Goal: Communication & Community: Ask a question

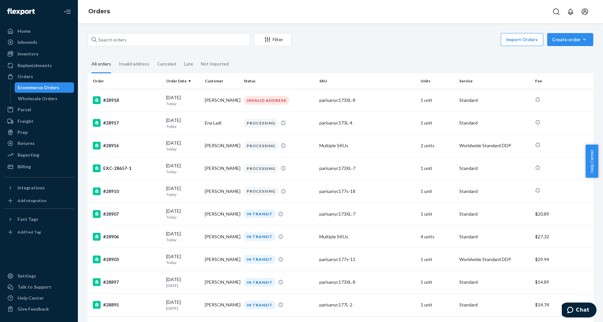
click at [43, 149] on ul "Home Inbounds Shipping Plans Problems Inventory Products Replenishments Orders …" at bounding box center [39, 99] width 70 height 146
click at [44, 155] on div "Reporting" at bounding box center [39, 154] width 69 height 9
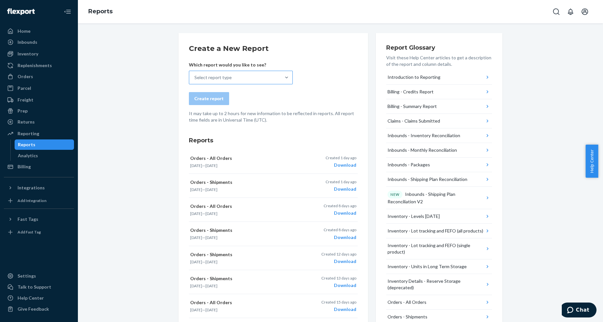
click at [263, 75] on div "Select report type" at bounding box center [234, 77] width 91 height 13
click at [195, 75] on input "Select report type" at bounding box center [194, 77] width 1 height 6
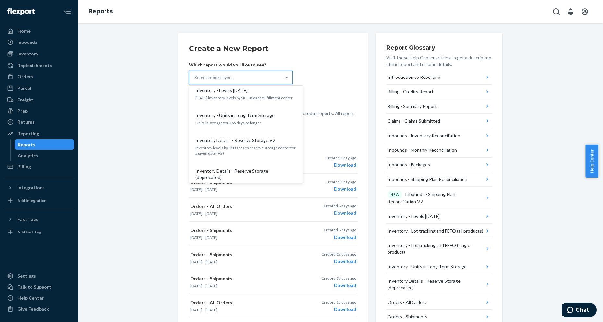
scroll to position [346, 0]
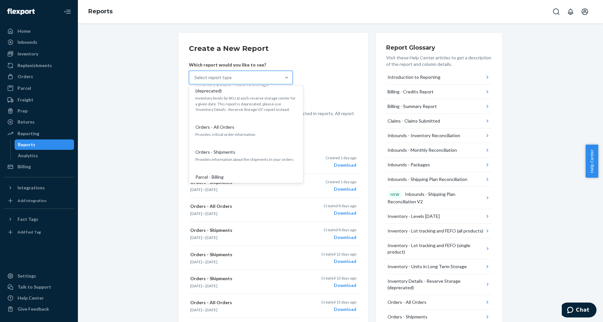
click at [144, 129] on div "Create a New Report Which report would you like to see? option Orders - All Ord…" at bounding box center [340, 281] width 515 height 496
click at [255, 78] on div "Select report type" at bounding box center [234, 77] width 91 height 13
click at [195, 78] on input "option B2B Outbounds - Order Tracking Report focused, 1 of 27. 27 results avail…" at bounding box center [194, 77] width 1 height 6
type input "order"
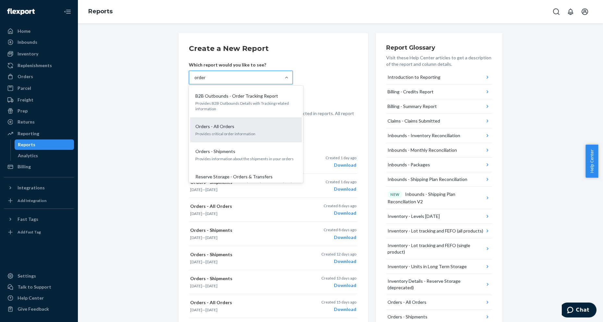
click at [246, 125] on div "Orders - All Orders" at bounding box center [245, 126] width 104 height 6
click at [206, 81] on input "order" at bounding box center [200, 77] width 12 height 6
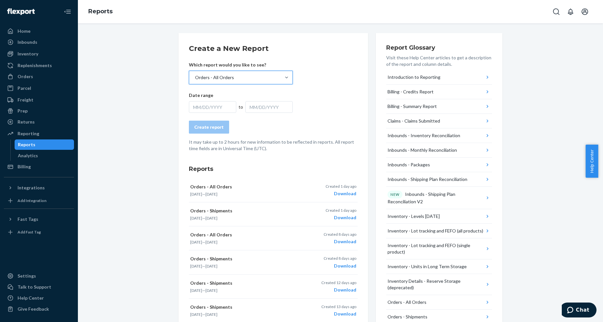
click at [214, 110] on div "MM/DD/YYYY" at bounding box center [212, 107] width 47 height 12
click at [40, 80] on div "Orders" at bounding box center [39, 76] width 69 height 9
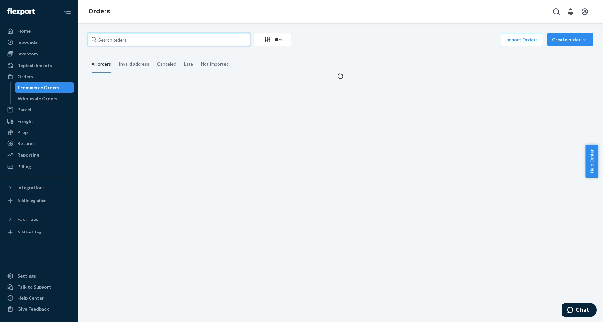
click at [202, 40] on input "text" at bounding box center [169, 39] width 162 height 13
paste input "parisanyc172-6"
type input "parisanyc172-6"
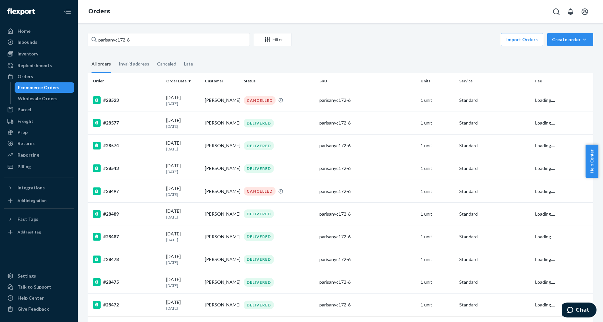
click at [101, 65] on div "All orders" at bounding box center [100, 64] width 19 height 18
click at [88, 55] on input "All orders" at bounding box center [88, 55] width 0 height 0
click at [169, 64] on div "Canceled" at bounding box center [166, 64] width 19 height 18
click at [153, 55] on input "Canceled" at bounding box center [153, 55] width 0 height 0
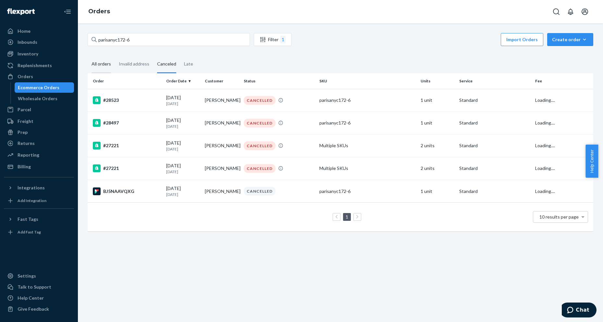
click at [96, 66] on div "All orders" at bounding box center [100, 64] width 19 height 18
click at [88, 55] on input "All orders" at bounding box center [88, 55] width 0 height 0
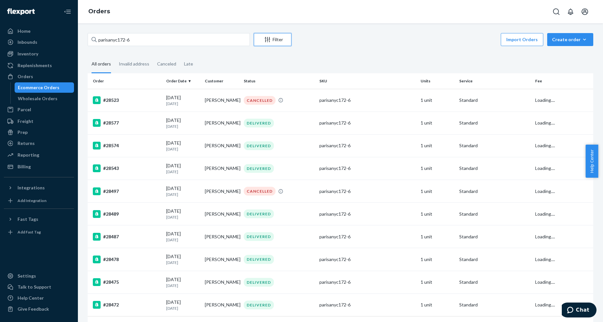
click at [276, 41] on div "Filter" at bounding box center [272, 39] width 37 height 6
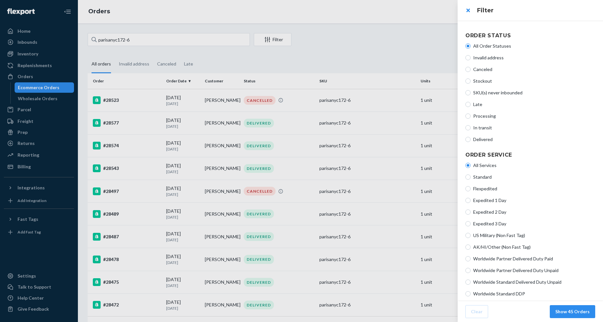
click at [479, 138] on span "Delivered" at bounding box center [534, 139] width 122 height 6
click at [470, 138] on input "Delivered" at bounding box center [467, 139] width 5 height 5
radio input "true"
radio input "false"
click at [479, 119] on span "Processing" at bounding box center [534, 116] width 122 height 6
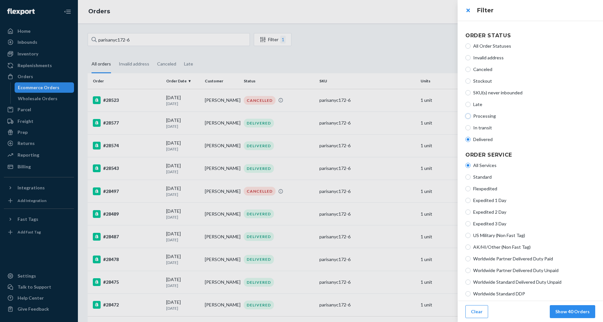
click at [470, 119] on input "Processing" at bounding box center [467, 116] width 5 height 5
radio input "true"
click at [466, 141] on input "Delivered" at bounding box center [467, 139] width 5 height 5
radio input "true"
radio input "false"
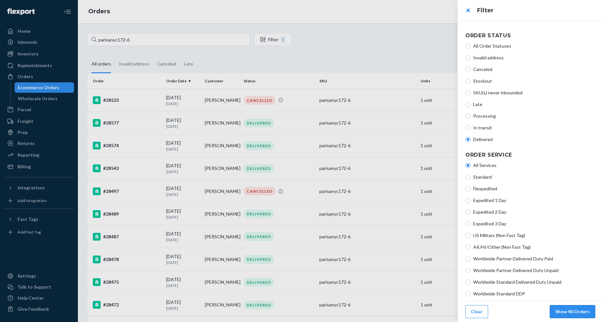
click at [575, 313] on button "Show 40 Orders" at bounding box center [571, 311] width 45 height 13
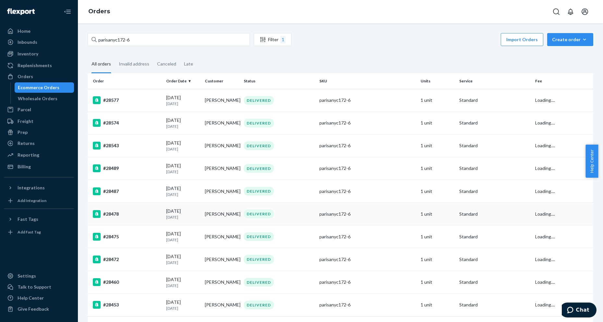
scroll to position [36, 0]
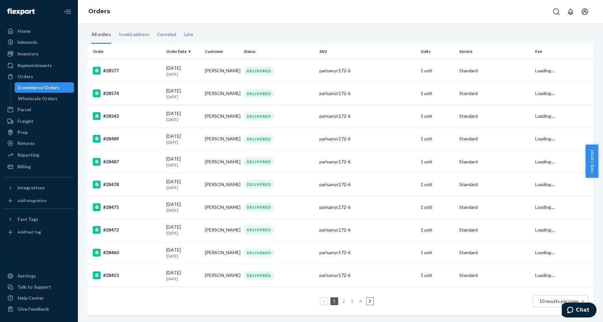
click at [341, 298] on link "2" at bounding box center [343, 301] width 5 height 6
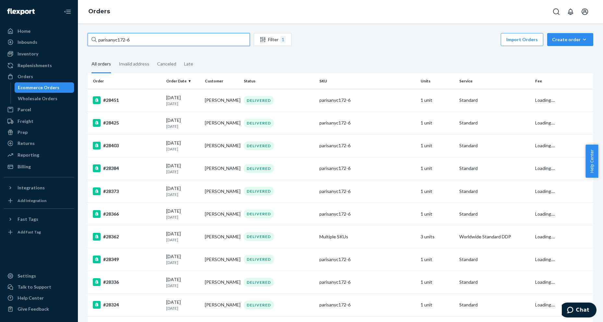
click at [195, 35] on input "parisanyc172-6" at bounding box center [169, 39] width 162 height 13
click at [263, 39] on icon "Filter" at bounding box center [262, 39] width 6 height 6
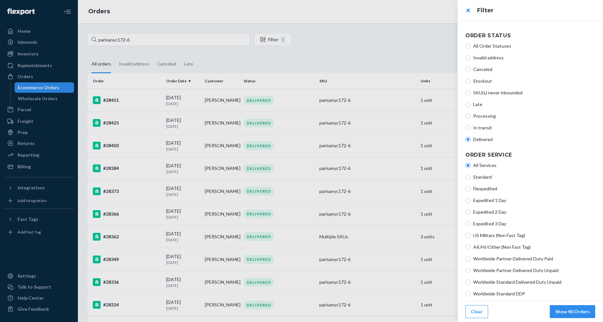
click at [462, 116] on article "Order Status All Order Statuses Invalid address Canceled Stockout SKU(s) never …" at bounding box center [529, 205] width 145 height 368
click at [466, 115] on input "Processing" at bounding box center [467, 116] width 5 height 5
radio input "true"
radio input "false"
drag, startPoint x: 572, startPoint y: 310, endPoint x: 561, endPoint y: 301, distance: 14.9
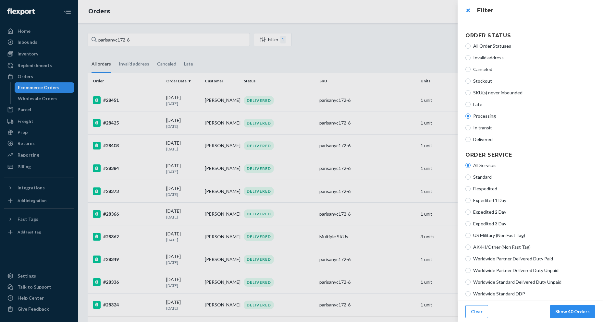
click at [572, 310] on button "Show 40 Orders" at bounding box center [571, 311] width 45 height 13
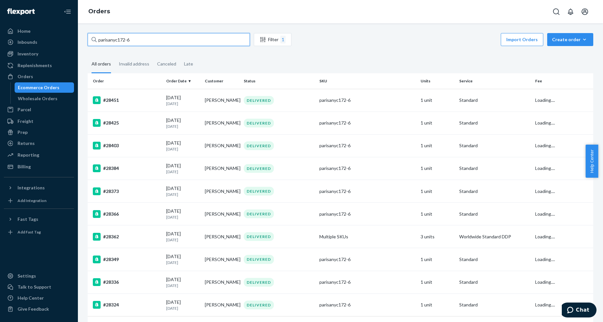
click at [227, 34] on input "parisanyc172-6" at bounding box center [169, 39] width 162 height 13
click at [228, 46] on div "parisanyc172-6 Filter 1 Import Orders Create order Ecommerce order Removal order" at bounding box center [340, 40] width 505 height 15
click at [229, 39] on input "parisanyc172-6" at bounding box center [169, 39] width 162 height 13
click at [340, 63] on fieldset "All orders Invalid address Canceled Late" at bounding box center [340, 64] width 505 height 18
click at [282, 37] on div "1" at bounding box center [282, 40] width 5 height 8
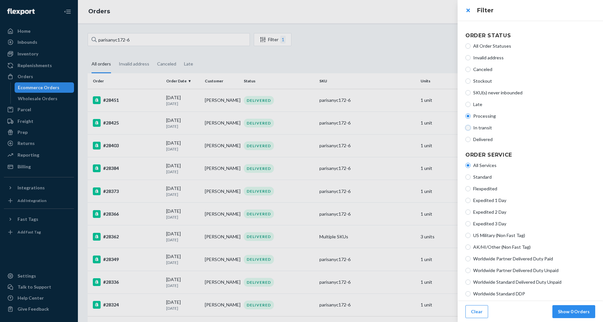
click at [466, 127] on input "In transit" at bounding box center [467, 127] width 5 height 5
radio input "true"
radio input "false"
click at [560, 313] on button "Show 0 Orders" at bounding box center [573, 311] width 43 height 13
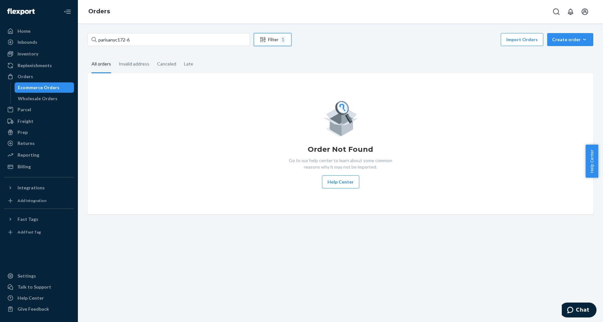
click at [260, 33] on button "Filter 1" at bounding box center [273, 39] width 38 height 13
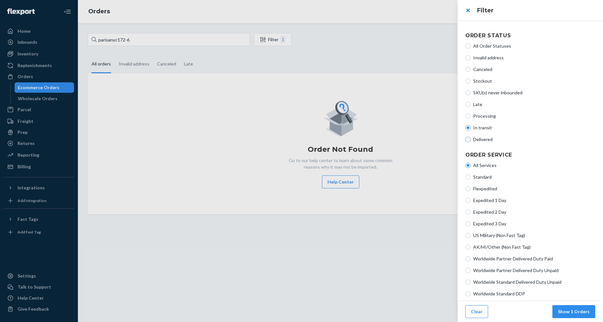
click at [466, 139] on input "Delivered" at bounding box center [467, 139] width 5 height 5
radio input "true"
radio input "false"
click at [466, 102] on label "Late" at bounding box center [530, 104] width 130 height 6
click at [466, 102] on input "Late" at bounding box center [467, 104] width 5 height 5
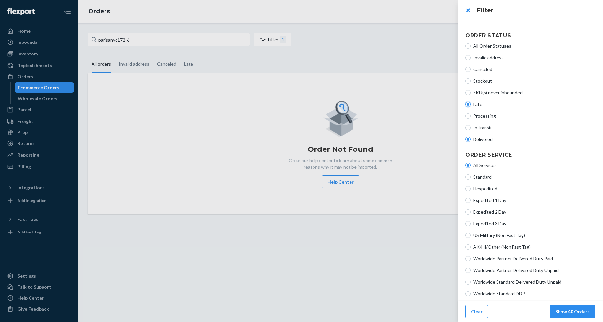
radio input "true"
radio input "false"
click at [467, 92] on input "SKU(s) never inbounded" at bounding box center [467, 92] width 5 height 5
radio input "true"
radio input "false"
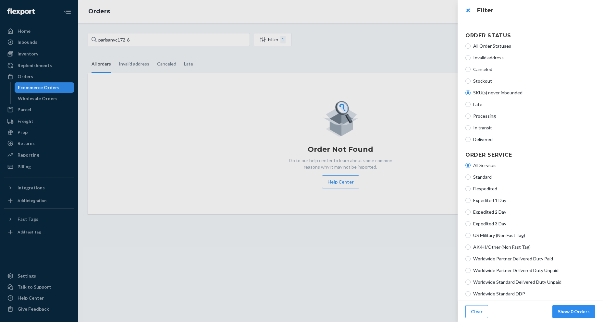
click at [472, 83] on label "Stockout" at bounding box center [530, 81] width 130 height 6
click at [470, 83] on input "Stockout" at bounding box center [467, 80] width 5 height 5
radio input "true"
radio input "false"
drag, startPoint x: 466, startPoint y: 140, endPoint x: 479, endPoint y: 158, distance: 22.2
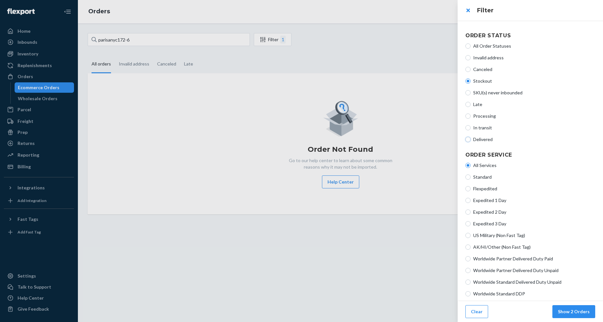
click at [465, 140] on input "Delivered" at bounding box center [467, 139] width 5 height 5
radio input "true"
radio input "false"
click at [564, 318] on footer "Clear Show 40 Orders" at bounding box center [529, 311] width 145 height 21
click at [574, 311] on button "Show 40 Orders" at bounding box center [571, 311] width 45 height 13
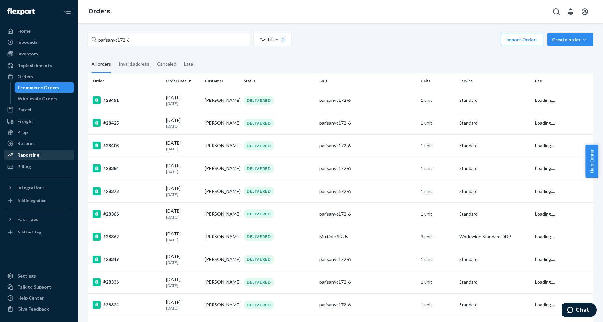
click at [38, 160] on link "Reporting" at bounding box center [39, 155] width 70 height 10
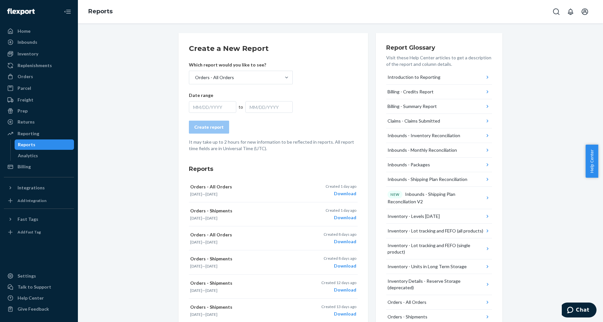
click at [217, 104] on div "MM/DD/YYYY" at bounding box center [212, 107] width 47 height 12
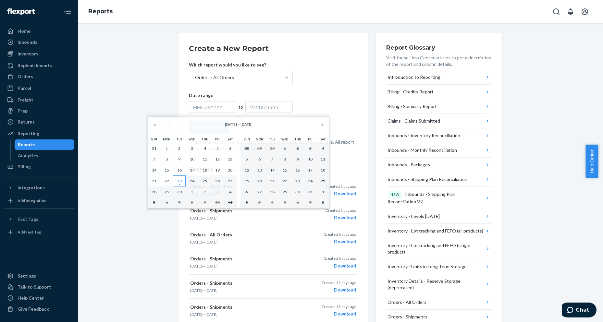
click at [177, 183] on abbr "23" at bounding box center [179, 180] width 5 height 5
click at [157, 125] on button "«" at bounding box center [155, 124] width 14 height 14
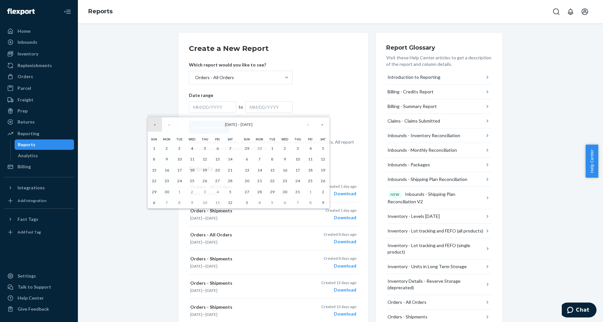
click at [153, 126] on button "«" at bounding box center [155, 124] width 14 height 14
click at [320, 127] on button "»" at bounding box center [322, 124] width 14 height 14
click at [317, 124] on button "»" at bounding box center [322, 124] width 14 height 14
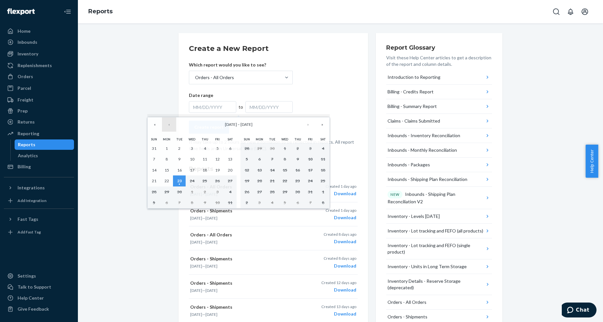
click at [169, 124] on button "‹" at bounding box center [169, 124] width 14 height 14
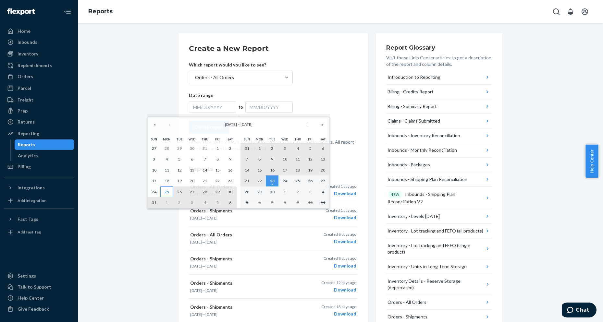
click at [164, 187] on button "25" at bounding box center [166, 191] width 13 height 11
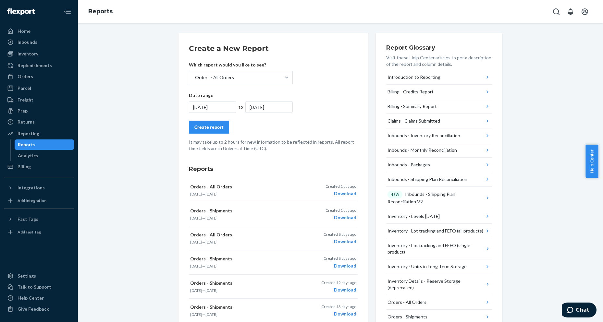
click at [211, 127] on div "Create report" at bounding box center [208, 127] width 29 height 6
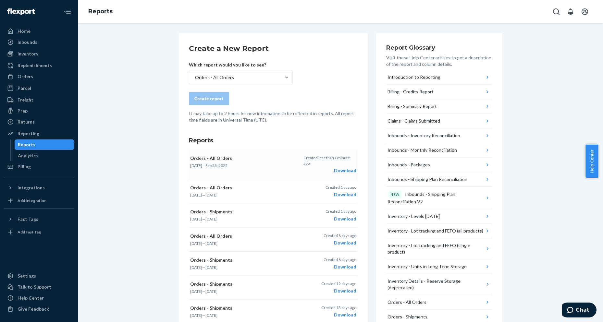
click at [337, 167] on div "Download" at bounding box center [329, 170] width 53 height 6
click at [33, 81] on link "Orders" at bounding box center [39, 76] width 70 height 10
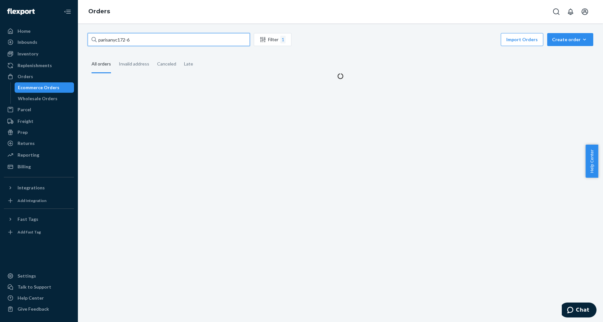
click at [165, 42] on input "parisanyc172-6" at bounding box center [169, 39] width 162 height 13
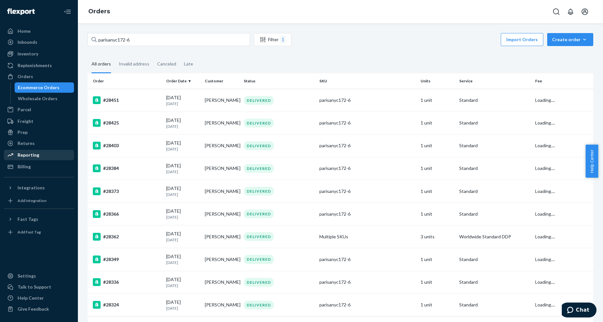
click at [32, 158] on div "Reporting" at bounding box center [39, 154] width 69 height 9
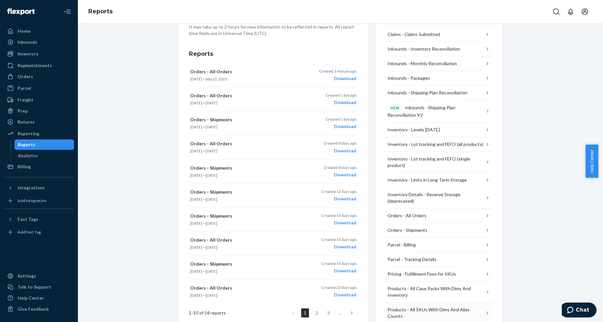
scroll to position [173, 0]
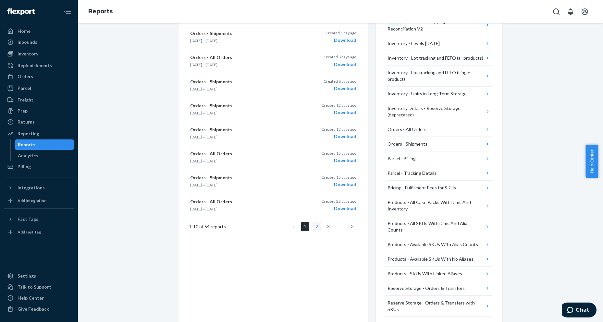
click at [313, 227] on link "2" at bounding box center [317, 226] width 8 height 9
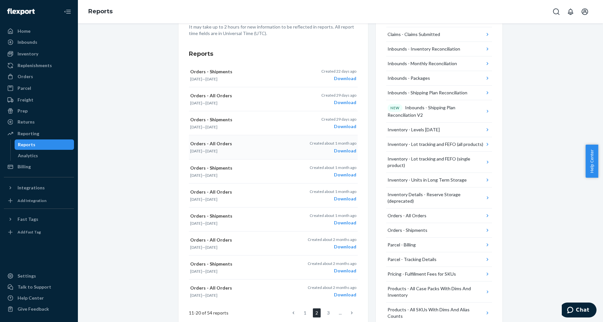
scroll to position [0, 0]
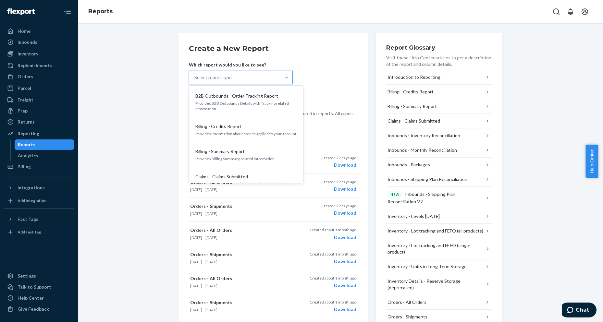
click at [240, 82] on div "Select report type" at bounding box center [234, 77] width 91 height 13
click at [195, 81] on input "option B2B Outbounds - Order Tracking Report focused, 1 of 27. 27 results avail…" at bounding box center [194, 77] width 1 height 6
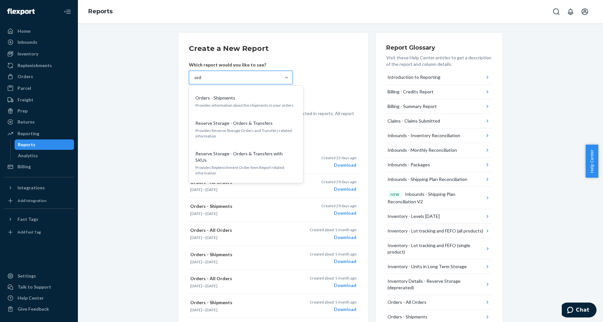
scroll to position [47, 0]
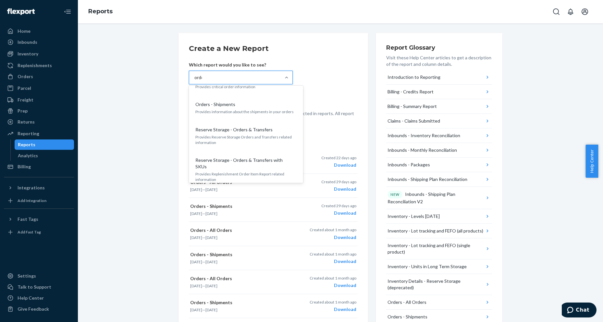
type input "order"
click at [222, 107] on p "Orders - Shipments" at bounding box center [215, 104] width 40 height 6
click at [206, 81] on input "order" at bounding box center [200, 77] width 12 height 6
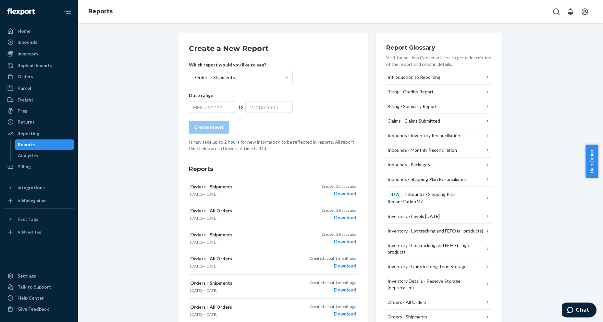
click at [222, 107] on div "MM/DD/YYYY" at bounding box center [212, 107] width 47 height 12
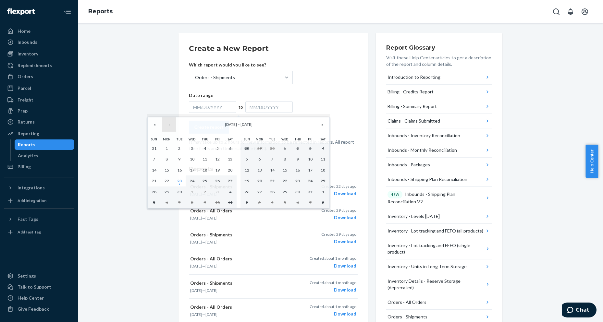
click at [169, 125] on button "‹" at bounding box center [169, 124] width 14 height 14
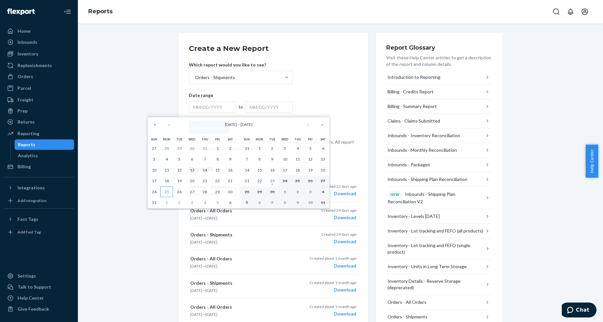
click at [165, 190] on abbr "25" at bounding box center [166, 191] width 5 height 5
click at [309, 103] on form "Create a New Report Which report would you like to see? Orders - Shipments Date…" at bounding box center [273, 97] width 169 height 108
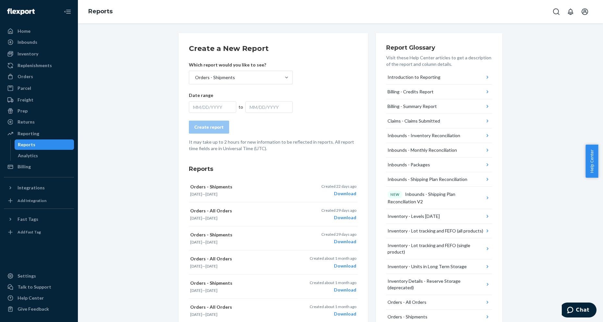
click at [221, 106] on div "MM/DD/YYYY" at bounding box center [212, 107] width 47 height 12
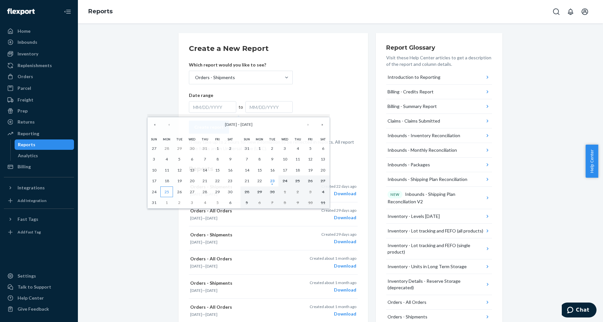
click at [170, 192] on button "25" at bounding box center [166, 191] width 13 height 11
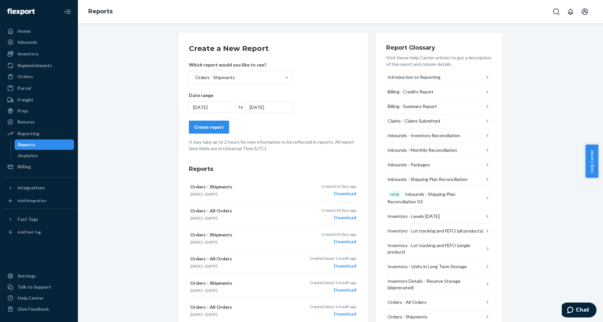
click at [265, 106] on div "[DATE]" at bounding box center [268, 107] width 47 height 12
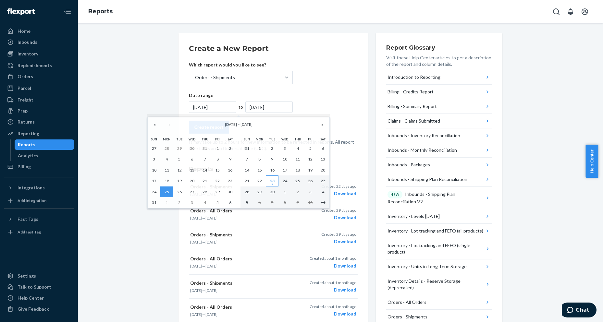
click at [271, 183] on abbr "23" at bounding box center [272, 180] width 5 height 5
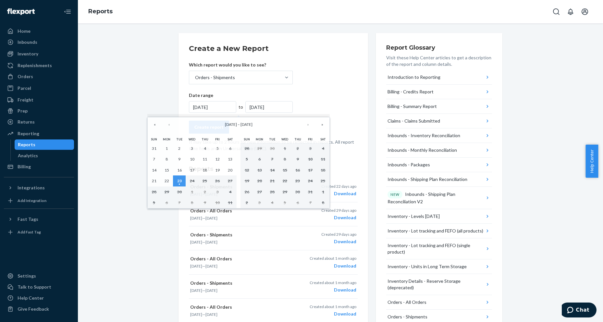
click at [317, 101] on form "Create a New Report Which report would you like to see? Orders - Shipments Date…" at bounding box center [273, 97] width 169 height 108
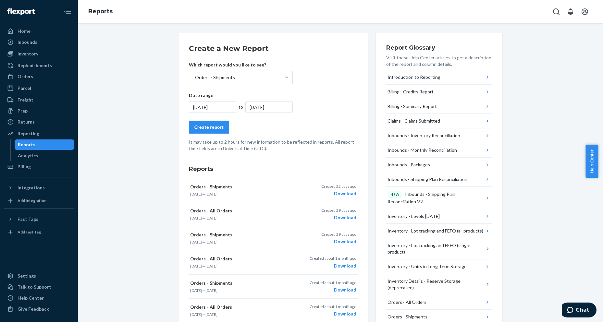
click at [263, 106] on div "[DATE]" at bounding box center [268, 107] width 47 height 12
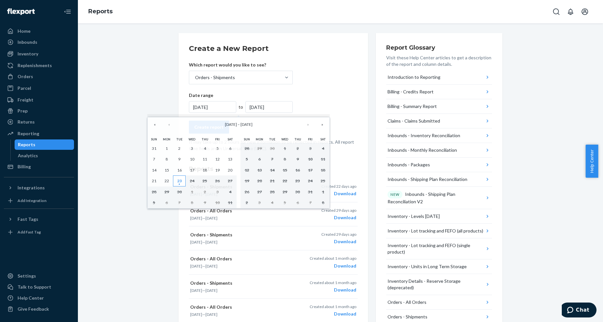
click at [178, 181] on abbr "23" at bounding box center [179, 180] width 5 height 5
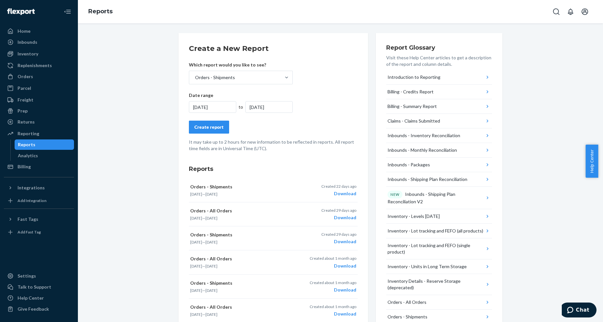
click at [206, 128] on div "Create report" at bounding box center [208, 127] width 29 height 6
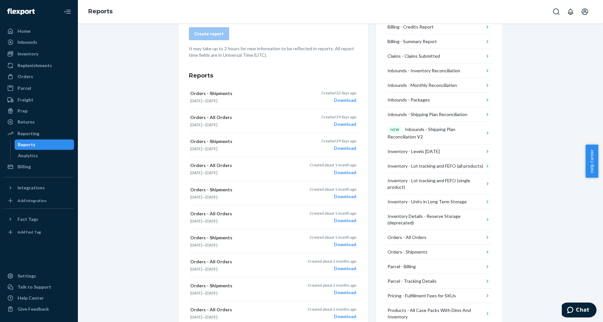
scroll to position [0, 0]
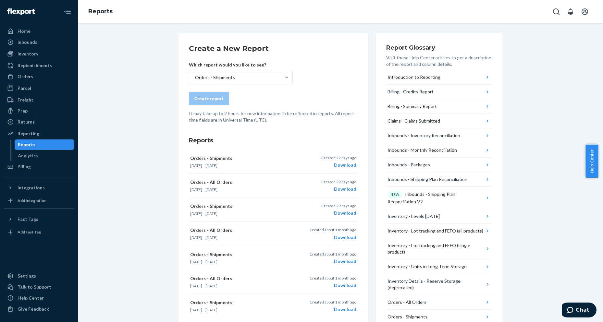
click at [301, 146] on div "Reports Orders - Shipments [DATE] — [DATE] Created [DATE] Download Orders - All…" at bounding box center [273, 270] width 169 height 268
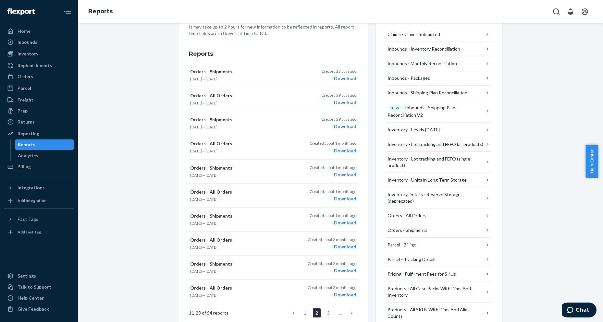
scroll to position [187, 0]
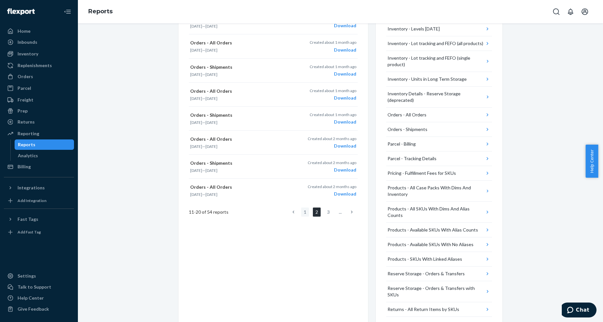
click at [301, 210] on link "1" at bounding box center [305, 212] width 8 height 9
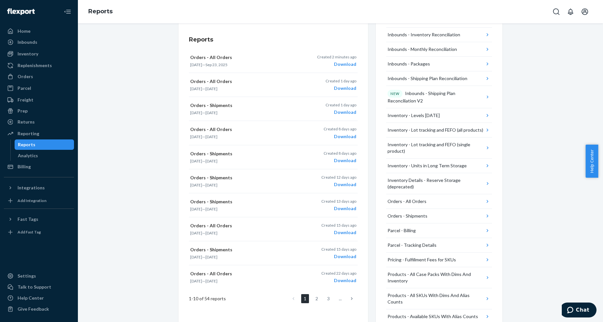
scroll to position [0, 0]
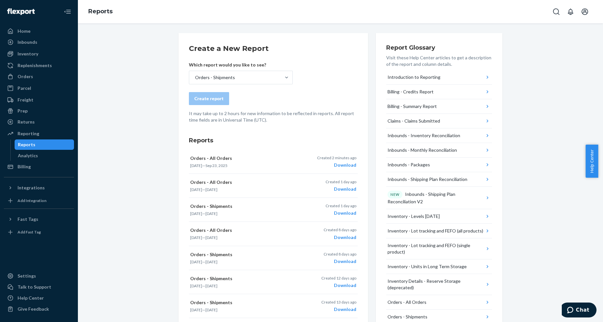
click at [293, 137] on h3 "Reports" at bounding box center [273, 140] width 169 height 8
click at [338, 166] on div "Download" at bounding box center [336, 165] width 39 height 6
click at [259, 73] on div "Orders - Shipments" at bounding box center [234, 77] width 91 height 13
click at [195, 74] on input "Orders - Shipments" at bounding box center [194, 77] width 1 height 6
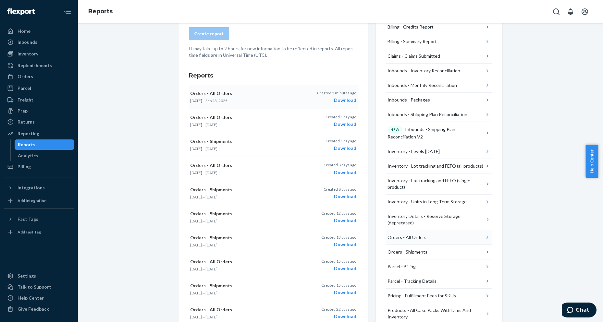
click at [484, 234] on icon "button" at bounding box center [487, 237] width 6 height 6
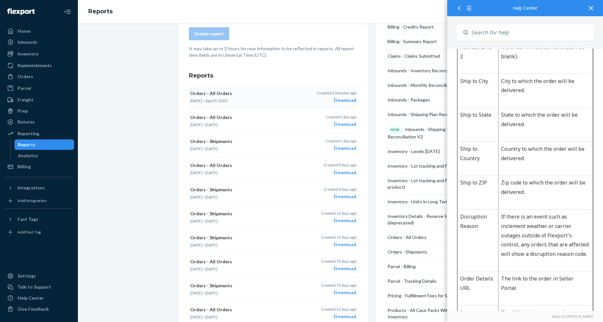
scroll to position [1060, 0]
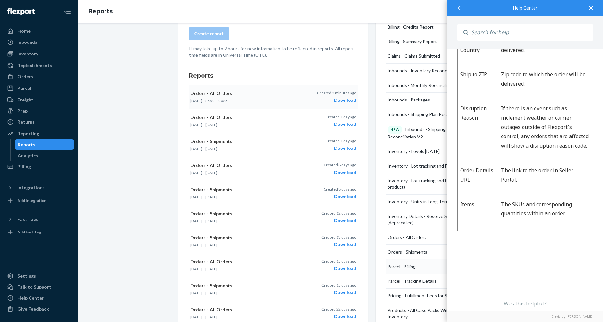
click at [425, 261] on button "Parcel - Billing" at bounding box center [439, 266] width 106 height 15
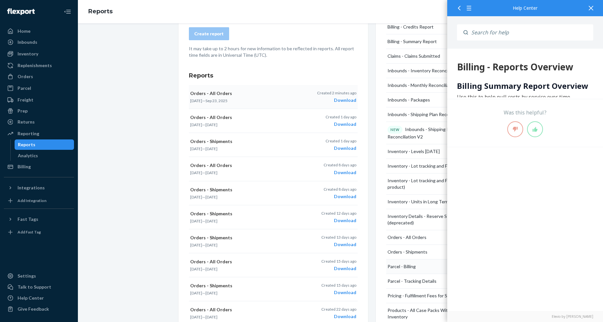
scroll to position [0, 0]
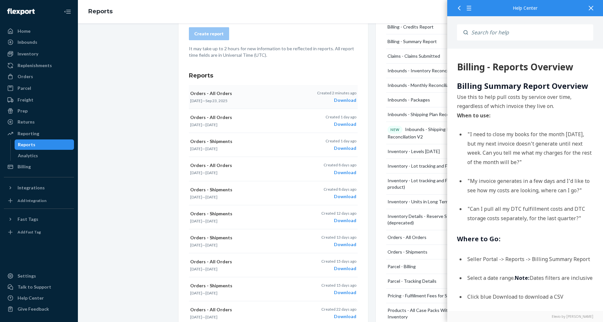
click at [594, 6] on div at bounding box center [590, 8] width 14 height 16
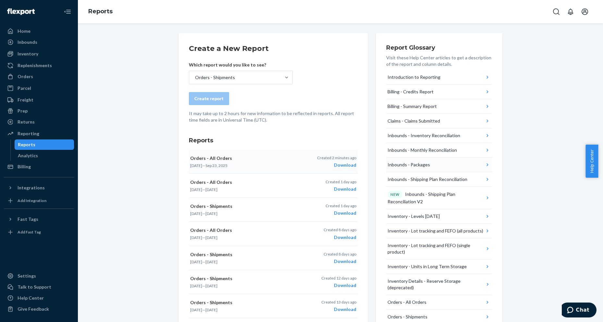
click at [459, 168] on button "Inbounds - Packages" at bounding box center [439, 165] width 106 height 15
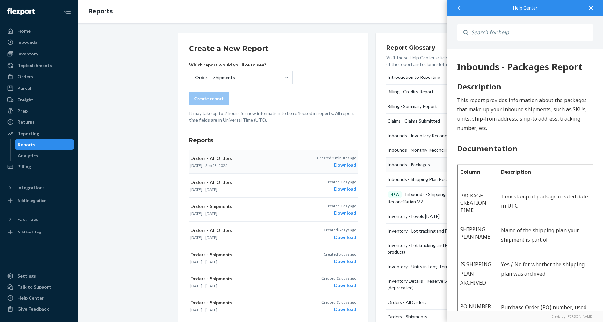
click at [430, 165] on button "Inbounds - Packages" at bounding box center [439, 165] width 106 height 15
click at [589, 5] on div at bounding box center [590, 8] width 14 height 16
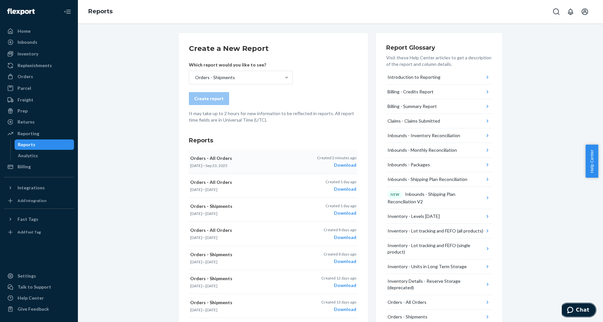
click at [578, 311] on span "Chat" at bounding box center [582, 310] width 13 height 6
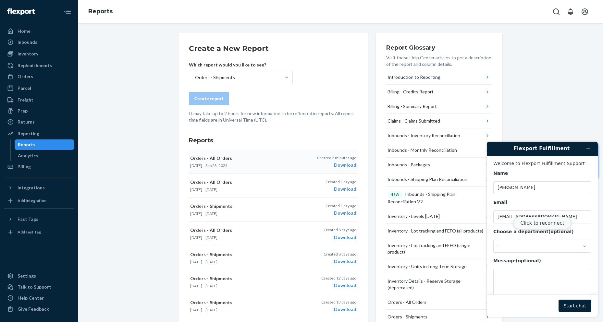
click at [537, 228] on button "Click to reconnect" at bounding box center [541, 223] width 57 height 12
click at [527, 246] on div "-" at bounding box center [538, 246] width 82 height 6
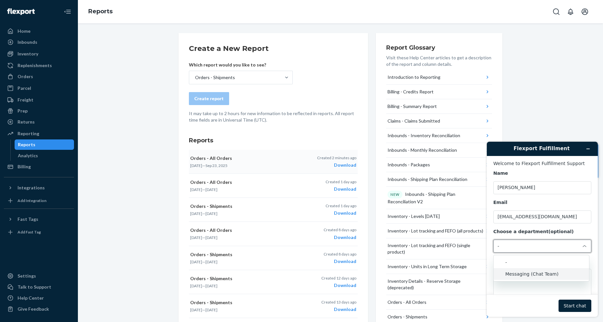
click at [526, 272] on li "Messaging (Chat Team)" at bounding box center [540, 274] width 95 height 12
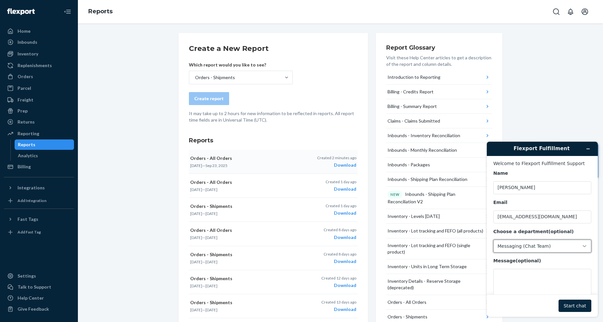
click at [575, 309] on button "Start chat" at bounding box center [574, 306] width 33 height 12
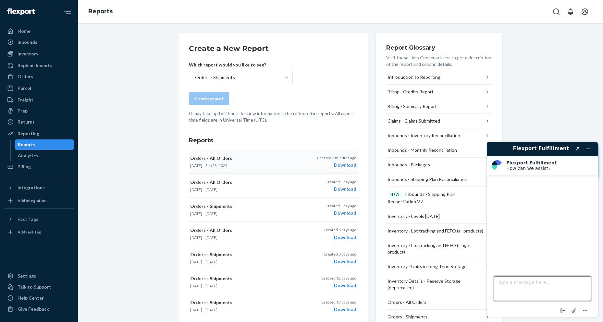
click at [505, 288] on textarea "Type a message here..." at bounding box center [541, 288] width 97 height 25
type textarea "Hi"
type textarea "H"
type textarea "what option should I choose in the reports"
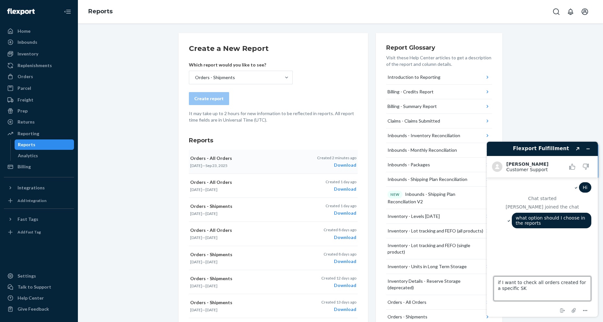
type textarea "if I want to check all orders created for a specific SKU"
type textarea "or any report with SKU included?"
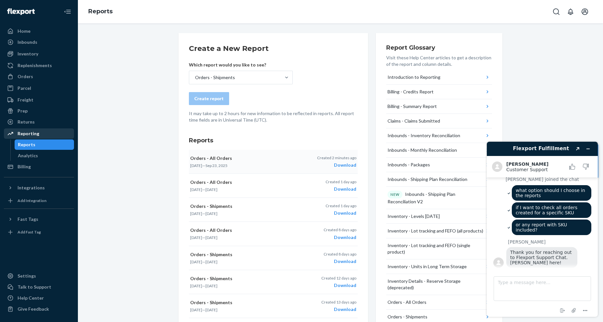
scroll to position [29, 0]
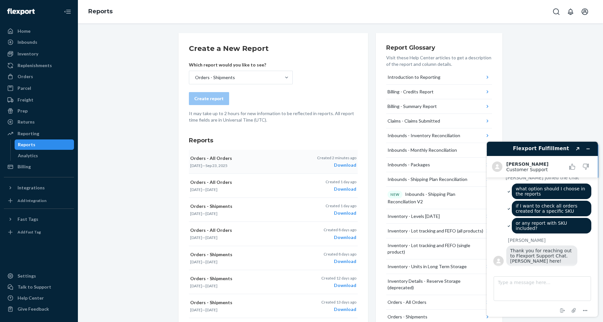
click at [265, 150] on button "Orders - All Orders [DATE] — [DATE] Created 2 minutes ago Download" at bounding box center [273, 162] width 169 height 24
click at [251, 79] on div "Orders - Shipments" at bounding box center [234, 77] width 91 height 13
click at [195, 79] on input "Orders - Shipments" at bounding box center [194, 77] width 1 height 6
type input "order shipments"
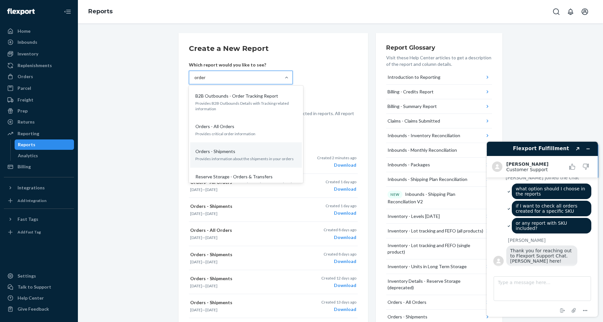
type input "orders"
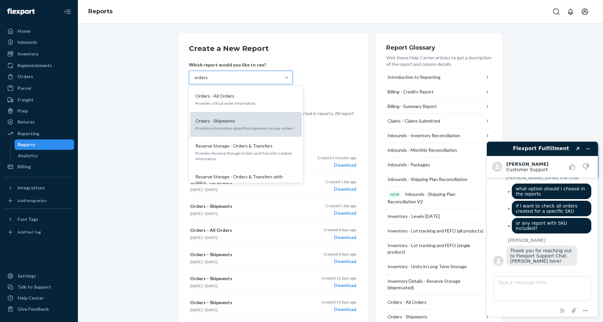
click at [208, 121] on p "Orders - Shipments" at bounding box center [215, 121] width 40 height 6
click at [208, 81] on input "orders" at bounding box center [201, 77] width 14 height 6
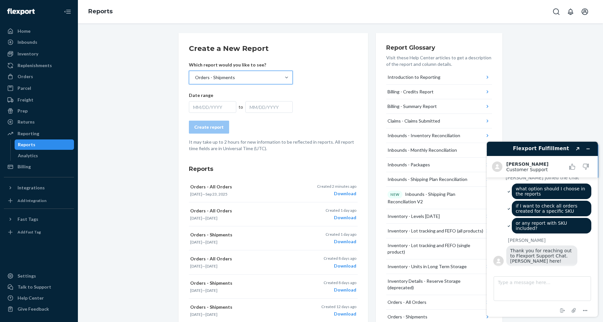
click at [211, 109] on div "MM/DD/YYYY" at bounding box center [212, 107] width 47 height 12
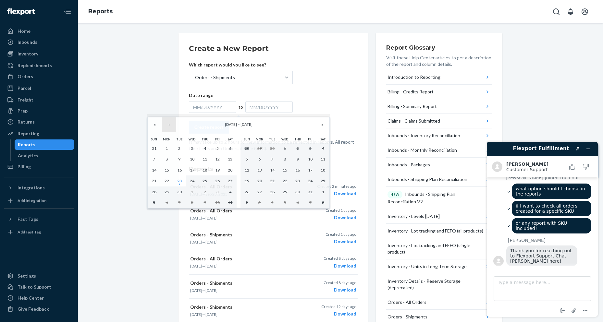
click at [170, 125] on button "‹" at bounding box center [169, 124] width 14 height 14
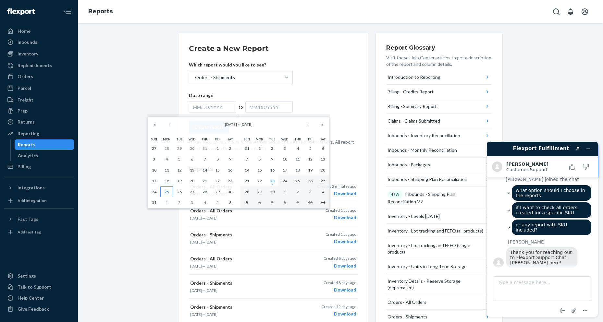
click at [166, 191] on abbr "25" at bounding box center [166, 191] width 5 height 5
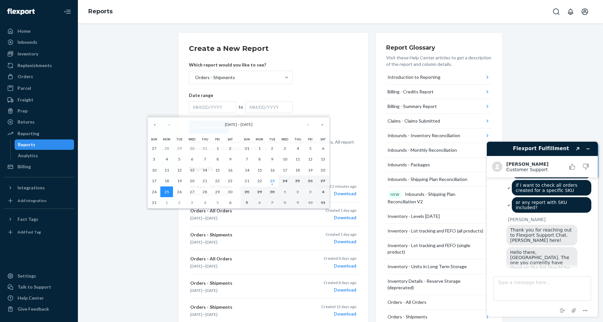
scroll to position [52, 0]
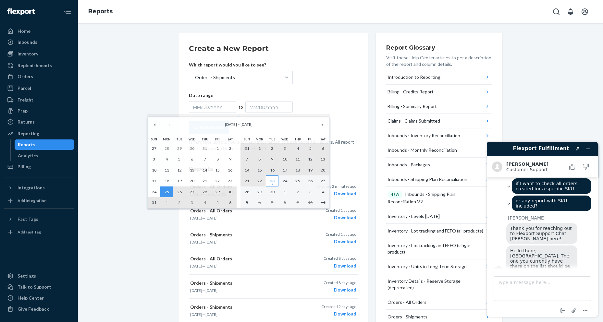
click at [272, 181] on abbr "23" at bounding box center [272, 180] width 5 height 5
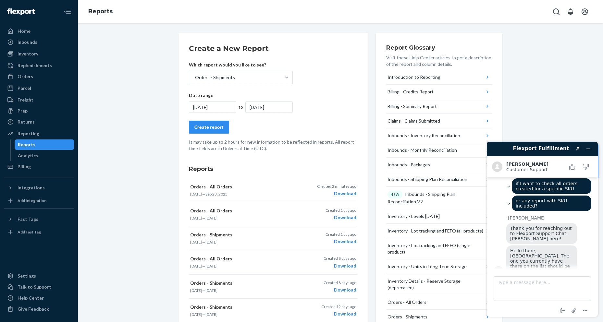
click at [212, 130] on button "Create report" at bounding box center [209, 127] width 40 height 13
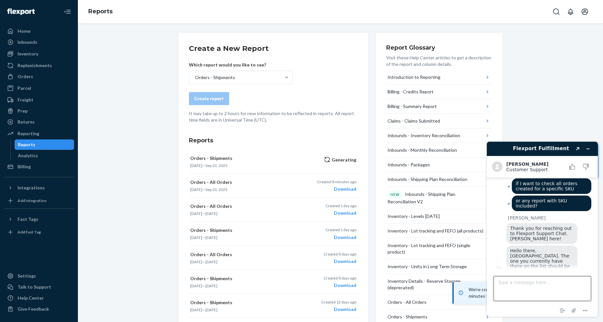
click at [522, 289] on textarea "Type a message here..." at bounding box center [541, 288] width 97 height 25
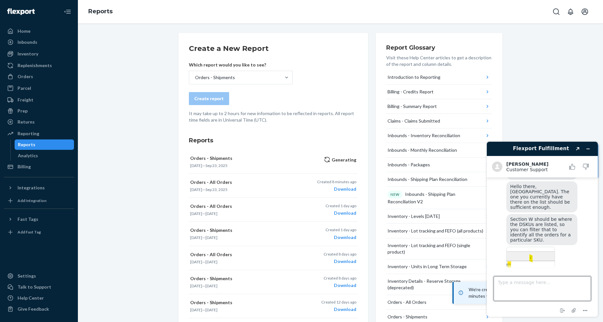
scroll to position [117, 0]
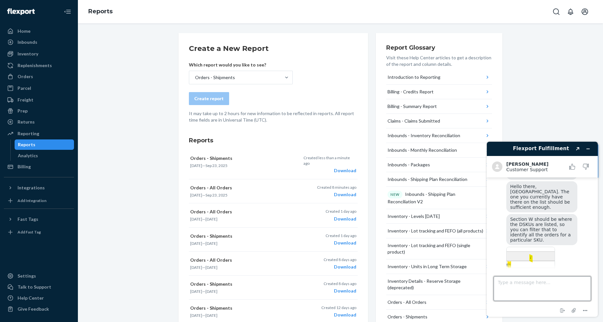
click at [504, 282] on textarea "Type a message here..." at bounding box center [541, 288] width 97 height 25
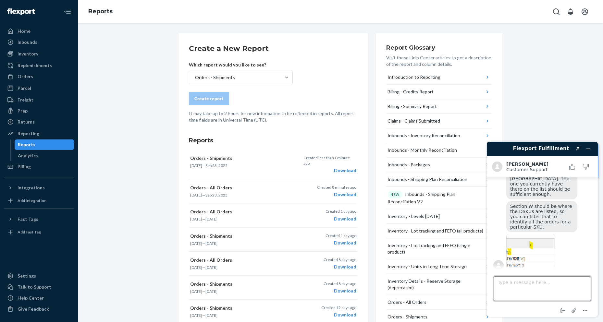
scroll to position [128, 0]
paste textarea "parisanyc172-6"
type textarea "I need the SKU that's in synch in our system like parisanyc172-6"
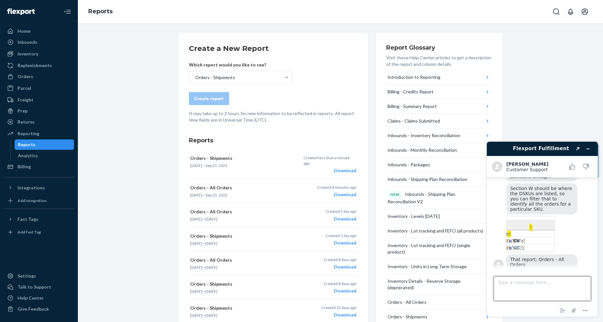
scroll to position [147, 0]
type textarea "I will try with orders -shipments"
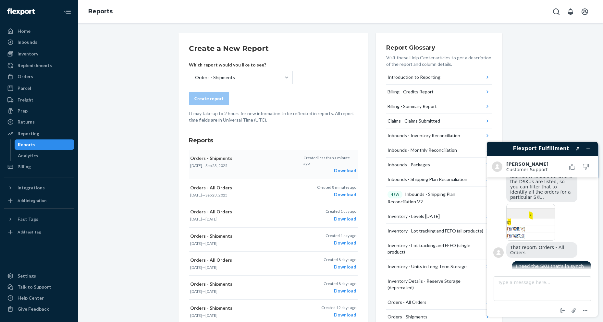
click at [336, 167] on div "Download" at bounding box center [329, 170] width 53 height 6
click at [548, 289] on textarea "Type a message here..." at bounding box center [541, 288] width 97 height 25
type textarea "i think this is the correct one"
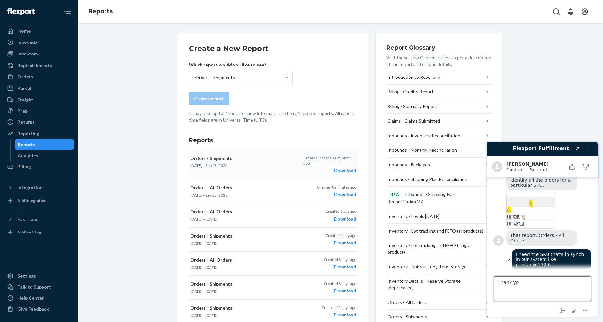
type textarea "Thank you"
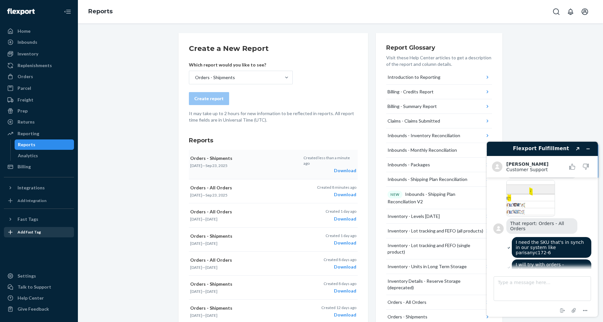
scroll to position [184, 0]
click at [146, 105] on div "Create a New Report Which report would you like to see? Orders - Shipments Crea…" at bounding box center [340, 281] width 515 height 496
